Goal: Task Accomplishment & Management: Use online tool/utility

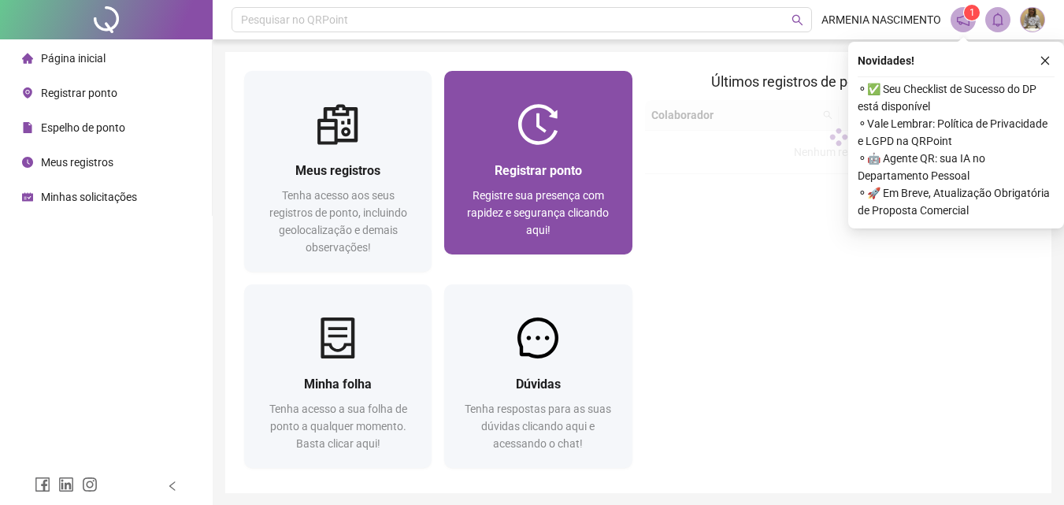
click at [492, 128] on div at bounding box center [537, 124] width 187 height 41
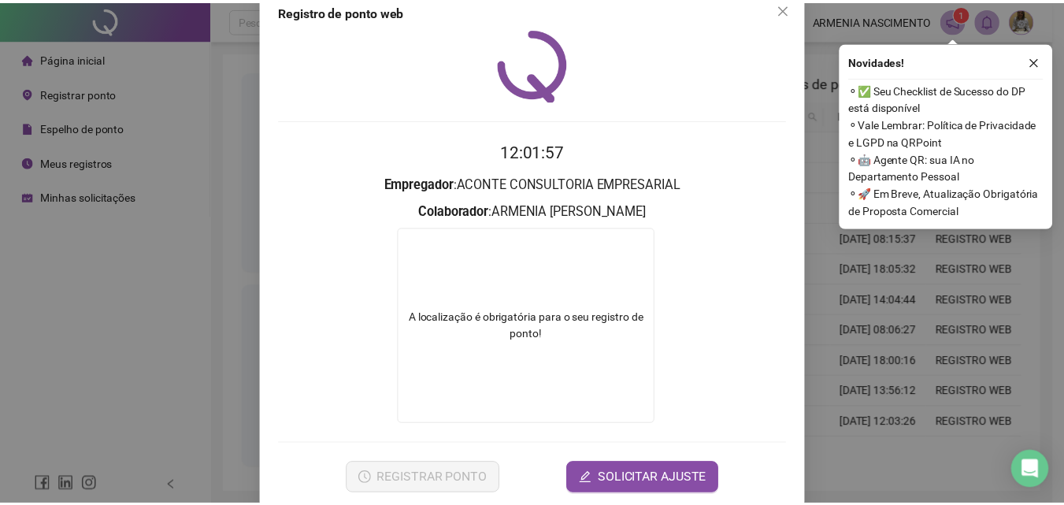
scroll to position [54, 0]
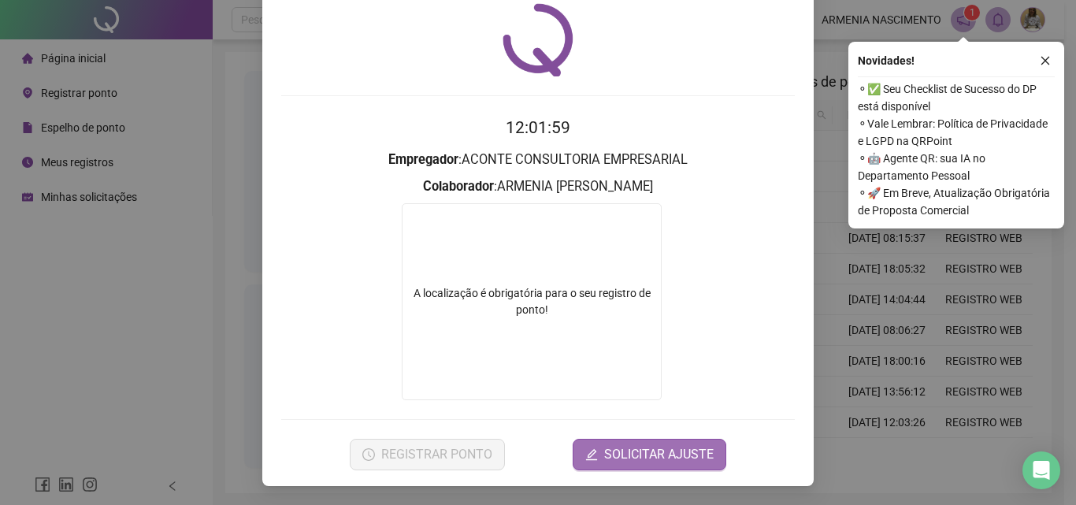
click at [642, 456] on span "SOLICITAR AJUSTE" at bounding box center [658, 454] width 109 height 19
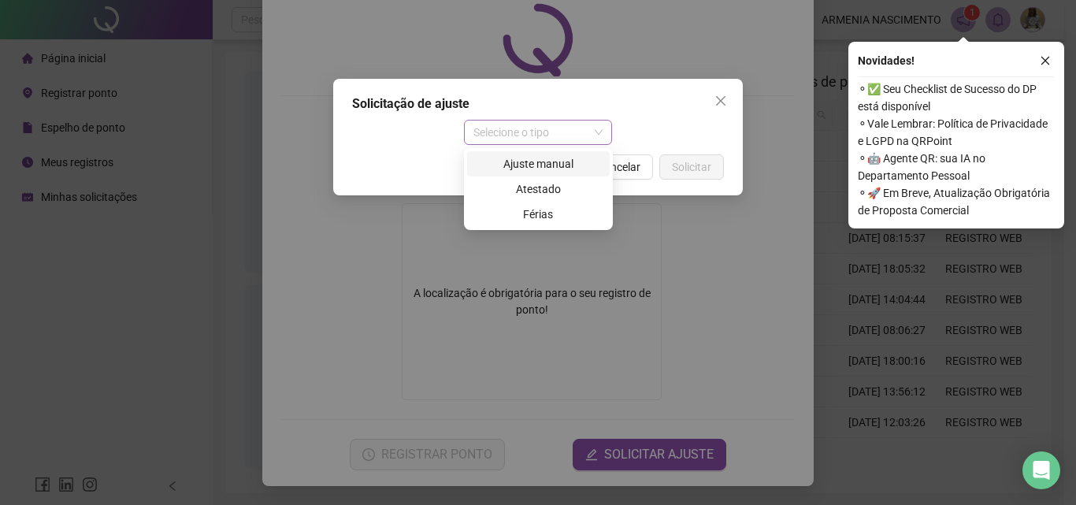
click at [594, 130] on span "Selecione o tipo" at bounding box center [538, 132] width 130 height 24
click at [563, 163] on div "Ajuste manual" at bounding box center [538, 163] width 124 height 17
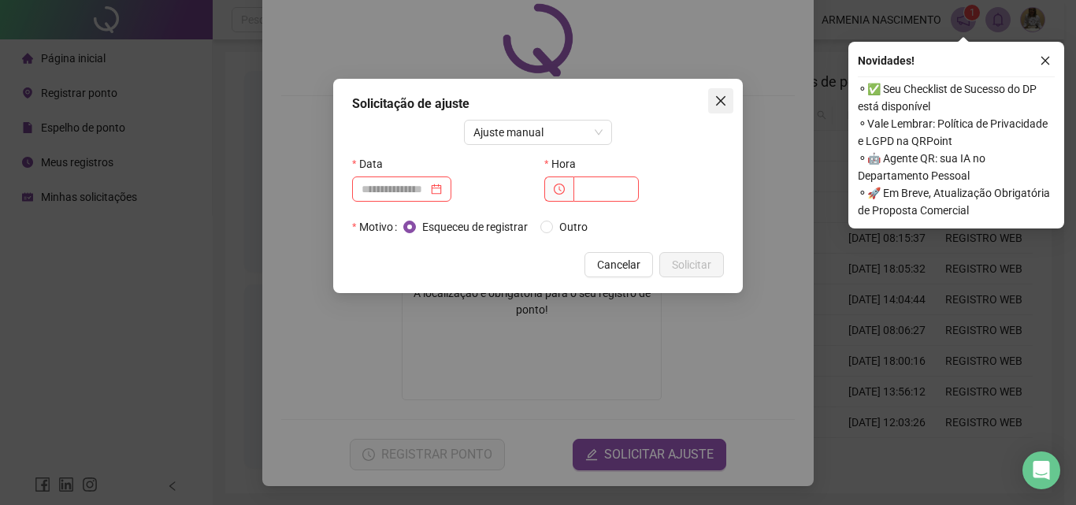
click at [722, 97] on icon "close" at bounding box center [720, 100] width 13 height 13
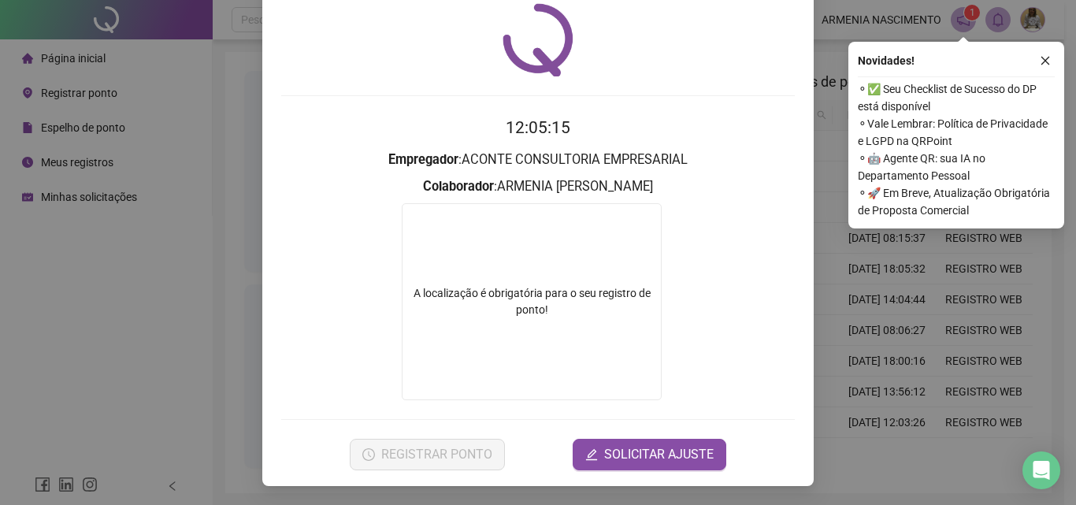
click at [1054, 59] on button "button" at bounding box center [1044, 60] width 19 height 19
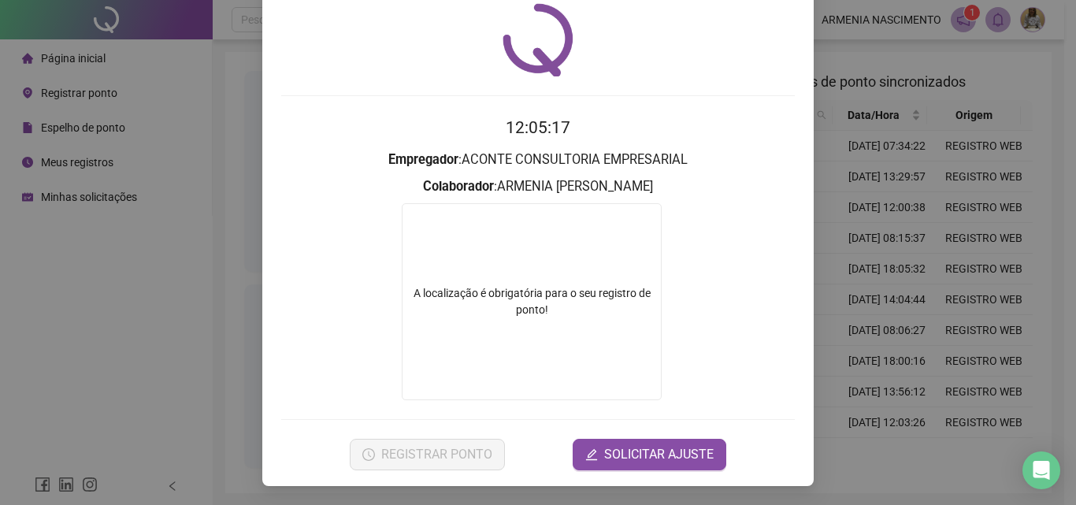
click at [835, 131] on div "Registro de ponto web 12:05:17 Empregador : ACONTE CONSULTORIA EMPRESARIAL Cola…" at bounding box center [538, 252] width 1076 height 505
